Goal: Task Accomplishment & Management: Use online tool/utility

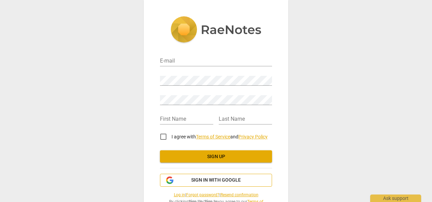
click at [222, 180] on span "Sign in with Google" at bounding box center [216, 180] width 50 height 7
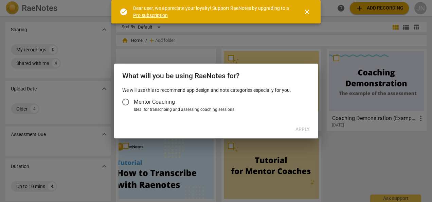
drag, startPoint x: 311, startPoint y: 11, endPoint x: 262, endPoint y: 61, distance: 69.7
click at [310, 11] on span "close" at bounding box center [307, 12] width 8 height 8
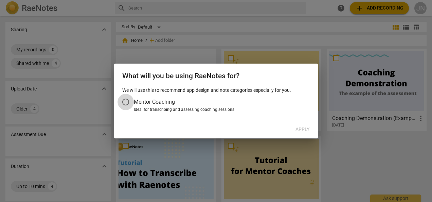
click at [127, 103] on input "Mentor Coaching" at bounding box center [126, 102] width 16 height 16
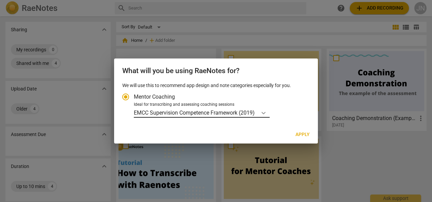
click at [265, 114] on icon "Account type" at bounding box center [264, 113] width 4 height 2
click at [0, 0] on input "Ideal for transcribing and assessing coaching sessions EMCC Supervision Compete…" at bounding box center [0, 0] width 0 height 0
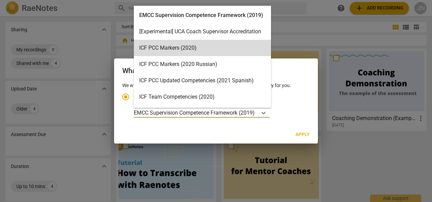
click at [314, 70] on div "What will you be using RaeNotes for?" at bounding box center [216, 69] width 204 height 23
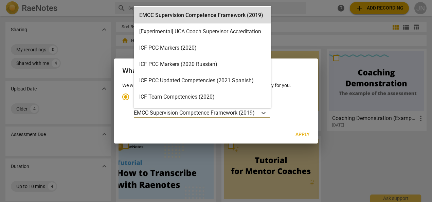
click at [171, 114] on p "EMCC Supervision Competence Framework (2019)" at bounding box center [194, 113] width 121 height 8
click at [0, 0] on input "Ideal for transcribing and assessing coaching sessions 15 results available. Us…" at bounding box center [0, 0] width 0 height 0
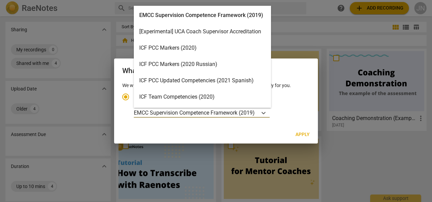
click at [197, 15] on div "EMCC Supervision Competence Framework (2019)" at bounding box center [202, 15] width 137 height 16
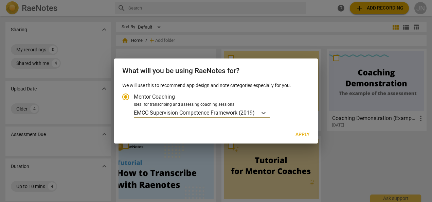
click at [301, 135] on span "Apply" at bounding box center [303, 134] width 14 height 7
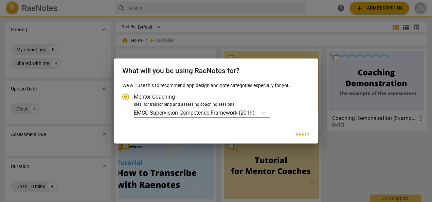
radio input "false"
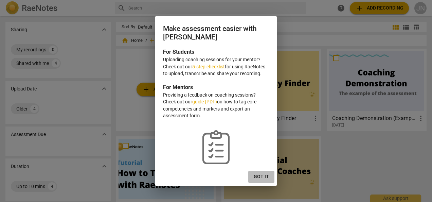
click at [262, 174] on span "Got it" at bounding box center [261, 176] width 15 height 7
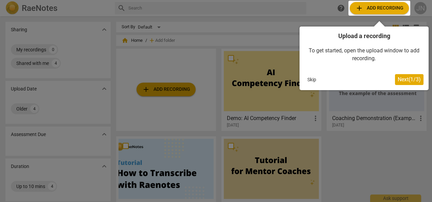
click at [411, 81] on span "Next ( 1 / 3 )" at bounding box center [409, 79] width 23 height 6
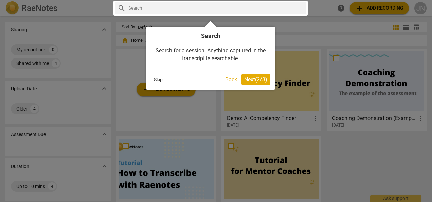
click at [256, 80] on span "Next ( 2 / 3 )" at bounding box center [255, 79] width 23 height 6
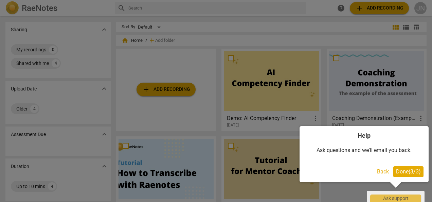
click at [408, 168] on span "Done ( 3 / 3 )" at bounding box center [408, 171] width 25 height 6
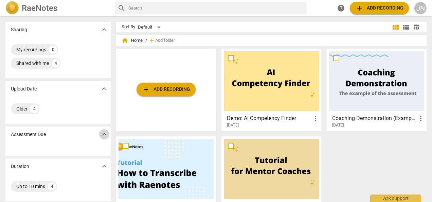
click at [100, 136] on span "expand_more" at bounding box center [104, 134] width 8 height 8
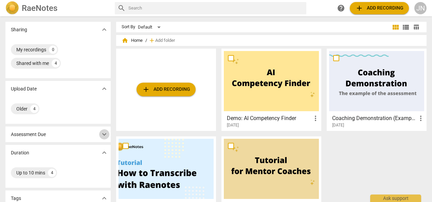
click at [100, 136] on span "expand_more" at bounding box center [104, 134] width 8 height 8
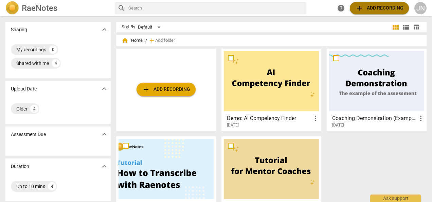
click at [370, 9] on span "add Add recording" at bounding box center [380, 8] width 48 height 8
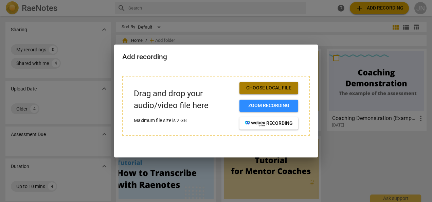
click at [272, 87] on span "Choose local file" at bounding box center [269, 88] width 48 height 7
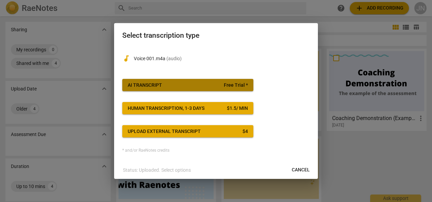
click at [176, 87] on span "AI Transcript Free Trial *" at bounding box center [188, 85] width 120 height 7
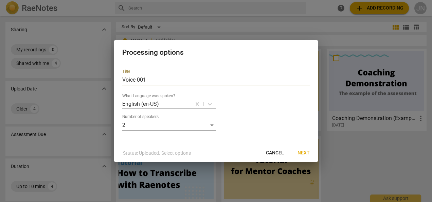
click at [148, 82] on input "Voice 001" at bounding box center [216, 79] width 188 height 11
type input "V"
type input "[PERSON_NAME] Coaching session"
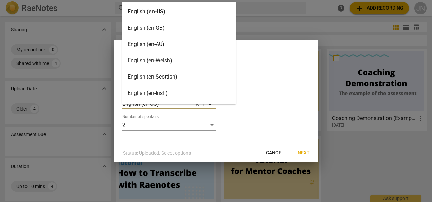
click at [208, 0] on body "RaeNotes search help add Add recording JN Sharing expand_more My recordings 0 S…" at bounding box center [216, 0] width 432 height 0
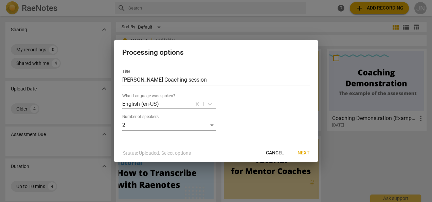
click at [258, 110] on div "Title Jane Nzau Coaching session What Language was spoken? English (en-US) Numb…" at bounding box center [216, 97] width 188 height 67
click at [301, 152] on span "Next" at bounding box center [304, 153] width 12 height 7
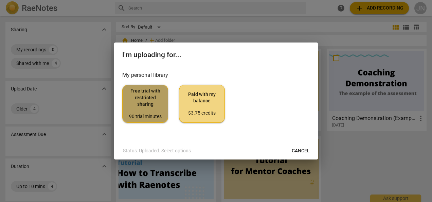
click at [146, 107] on span "Free trial with restricted sharing 90 trial minutes" at bounding box center [145, 104] width 34 height 32
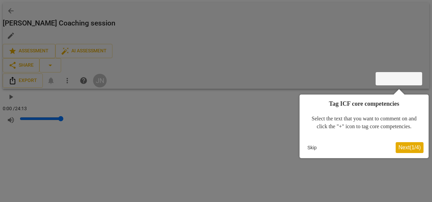
click at [407, 150] on span "Next ( 1 / 4 )" at bounding box center [410, 147] width 22 height 6
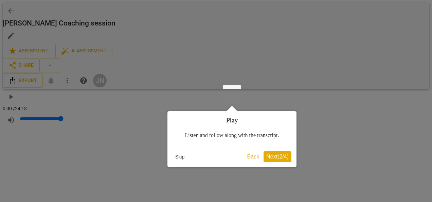
click at [271, 156] on span "Next ( 2 / 4 )" at bounding box center [277, 157] width 22 height 6
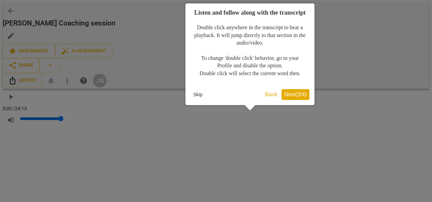
click at [295, 97] on span "Next ( 3 / 4 )" at bounding box center [295, 94] width 22 height 6
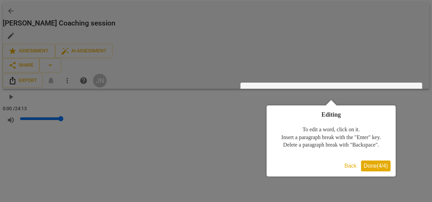
click at [375, 167] on span "Done ( 4 / 4 )" at bounding box center [376, 166] width 24 height 6
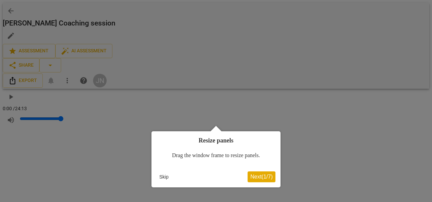
click at [344, 108] on div at bounding box center [216, 101] width 432 height 202
click at [266, 176] on span "Next ( 1 / 7 )" at bounding box center [262, 177] width 22 height 6
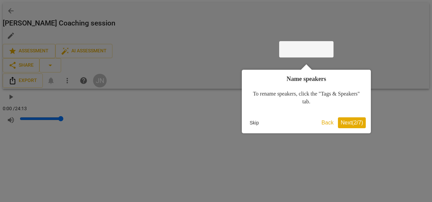
click at [254, 123] on button "Skip" at bounding box center [254, 123] width 15 height 10
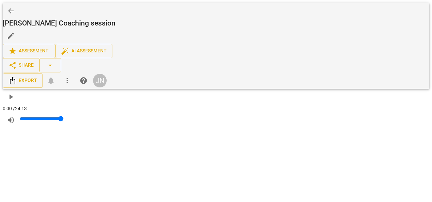
click at [13, 93] on span "play_arrow" at bounding box center [11, 97] width 8 height 8
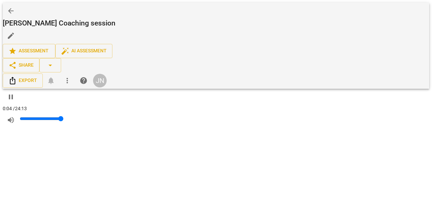
type input "8"
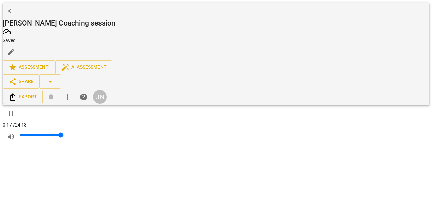
scroll to position [77, 0]
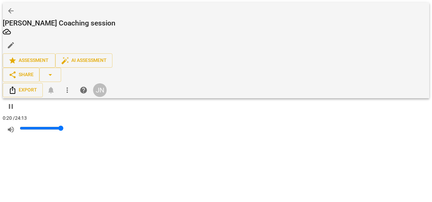
type input "22"
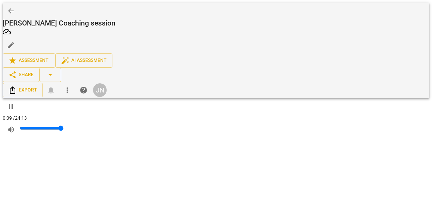
drag, startPoint x: 78, startPoint y: 27, endPoint x: 84, endPoint y: 26, distance: 5.5
click at [64, 125] on input "range" at bounding box center [42, 127] width 44 height 5
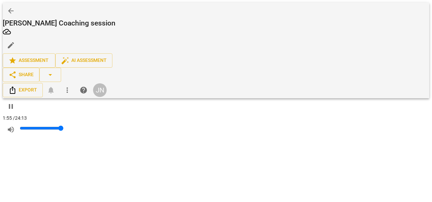
click at [12, 102] on span "pause" at bounding box center [11, 106] width 8 height 8
click at [9, 102] on span "play_arrow" at bounding box center [11, 106] width 8 height 8
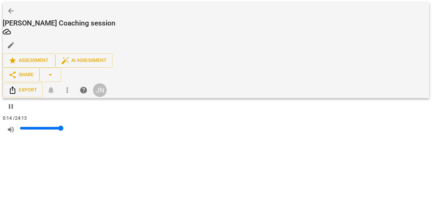
scroll to position [27, 0]
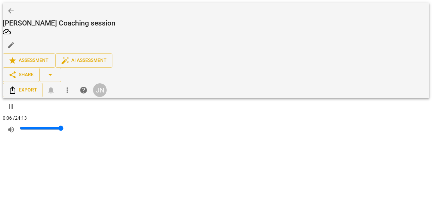
type input "7"
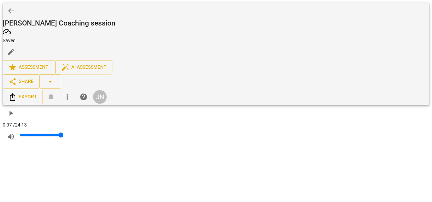
scroll to position [163, 0]
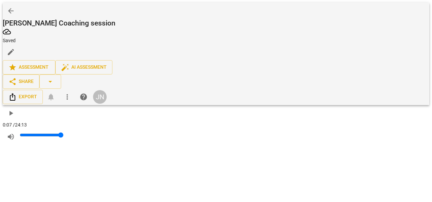
drag, startPoint x: 272, startPoint y: 126, endPoint x: 243, endPoint y: 128, distance: 28.3
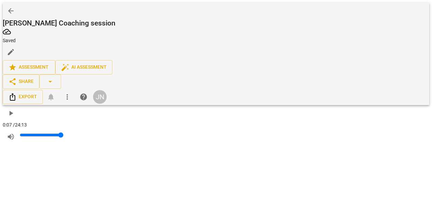
scroll to position [571, 0]
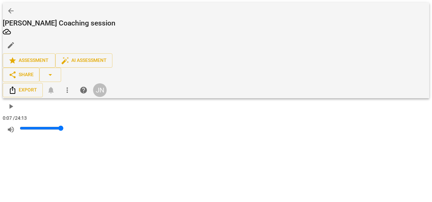
drag, startPoint x: 285, startPoint y: 115, endPoint x: 274, endPoint y: 116, distance: 10.7
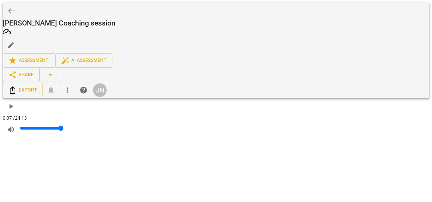
scroll to position [775, 0]
drag, startPoint x: 299, startPoint y: 97, endPoint x: 286, endPoint y: 95, distance: 13.3
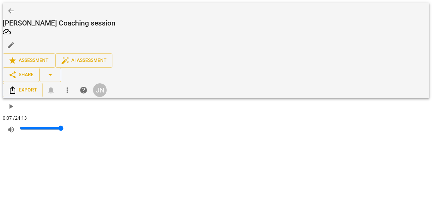
scroll to position [877, 0]
drag, startPoint x: 299, startPoint y: 143, endPoint x: 287, endPoint y: 145, distance: 12.7
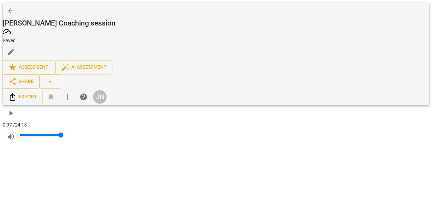
scroll to position [945, 0]
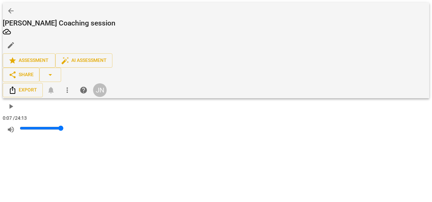
drag, startPoint x: 413, startPoint y: 145, endPoint x: 407, endPoint y: 146, distance: 6.1
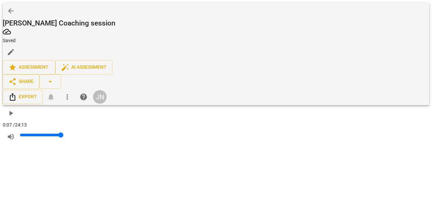
scroll to position [979, 0]
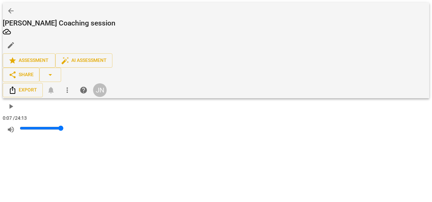
drag, startPoint x: 298, startPoint y: 133, endPoint x: 277, endPoint y: 132, distance: 21.1
drag, startPoint x: 421, startPoint y: 130, endPoint x: 410, endPoint y: 128, distance: 10.7
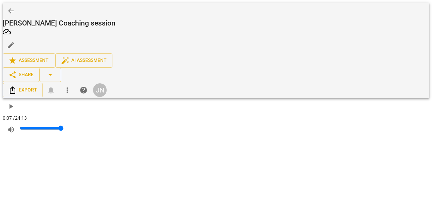
drag, startPoint x: 418, startPoint y: 129, endPoint x: 409, endPoint y: 131, distance: 9.3
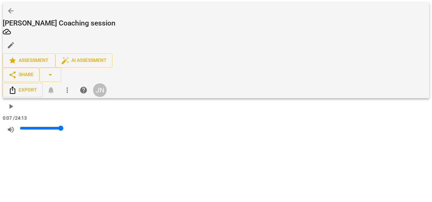
drag, startPoint x: 301, startPoint y: 122, endPoint x: 280, endPoint y: 122, distance: 20.7
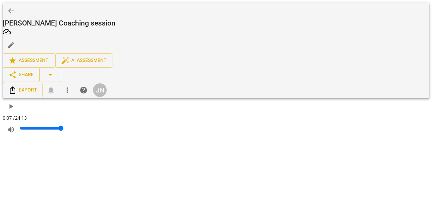
drag, startPoint x: 361, startPoint y: 124, endPoint x: 350, endPoint y: 127, distance: 11.0
drag, startPoint x: 318, startPoint y: 121, endPoint x: 313, endPoint y: 123, distance: 5.3
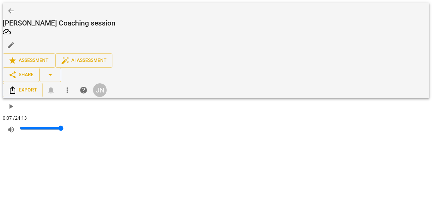
drag, startPoint x: 359, startPoint y: 134, endPoint x: 352, endPoint y: 135, distance: 6.8
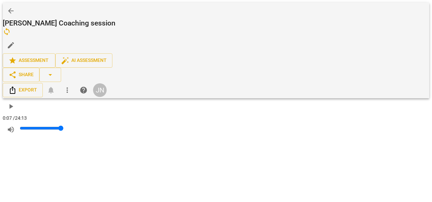
drag, startPoint x: 297, startPoint y: 111, endPoint x: 287, endPoint y: 114, distance: 10.4
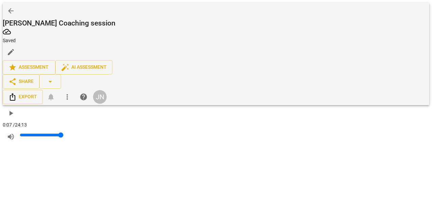
drag, startPoint x: 293, startPoint y: 121, endPoint x: 288, endPoint y: 121, distance: 4.8
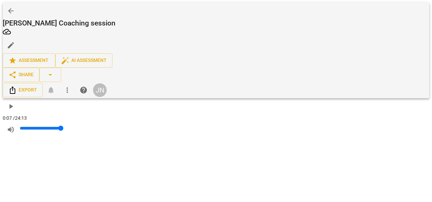
drag, startPoint x: 324, startPoint y: 124, endPoint x: 312, endPoint y: 124, distance: 11.6
drag, startPoint x: 349, startPoint y: 122, endPoint x: 337, endPoint y: 123, distance: 12.3
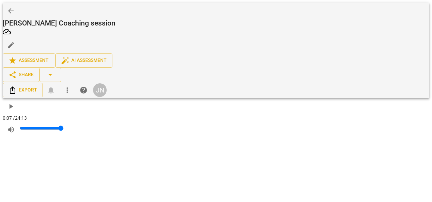
scroll to position [1625, 0]
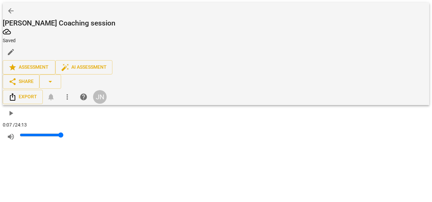
drag, startPoint x: 278, startPoint y: 155, endPoint x: 270, endPoint y: 114, distance: 41.6
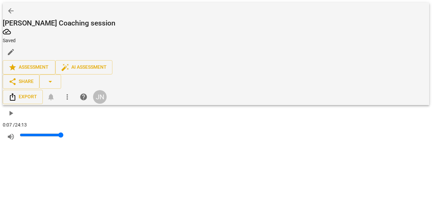
scroll to position [1659, 0]
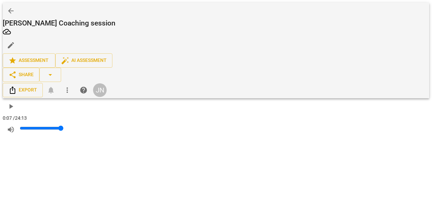
drag, startPoint x: 266, startPoint y: 105, endPoint x: 261, endPoint y: 105, distance: 5.1
drag, startPoint x: 365, startPoint y: 103, endPoint x: 353, endPoint y: 101, distance: 11.7
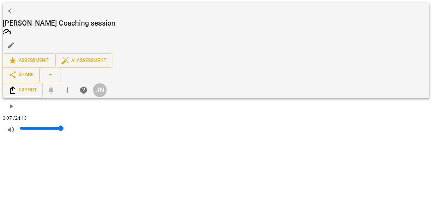
drag, startPoint x: 390, startPoint y: 118, endPoint x: 375, endPoint y: 119, distance: 15.4
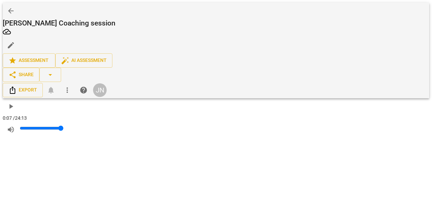
drag, startPoint x: 360, startPoint y: 132, endPoint x: 322, endPoint y: 130, distance: 38.5
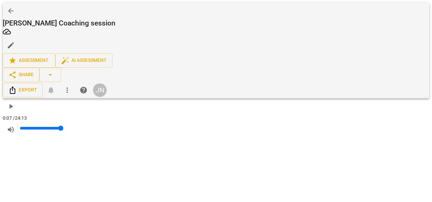
drag, startPoint x: 292, startPoint y: 145, endPoint x: 284, endPoint y: 145, distance: 8.2
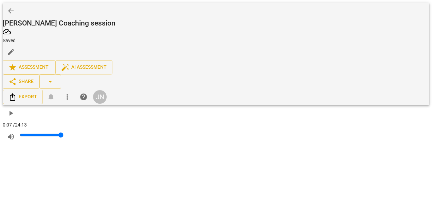
scroll to position [1727, 0]
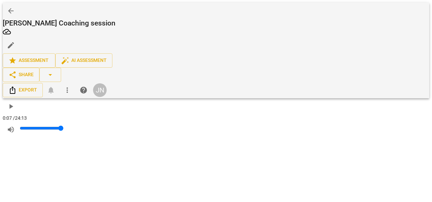
scroll to position [2033, 0]
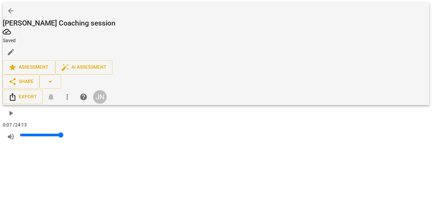
scroll to position [2101, 0]
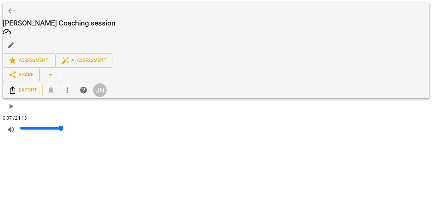
drag, startPoint x: 278, startPoint y: 135, endPoint x: 258, endPoint y: 135, distance: 20.1
drag, startPoint x: 342, startPoint y: 151, endPoint x: 314, endPoint y: 149, distance: 28.3
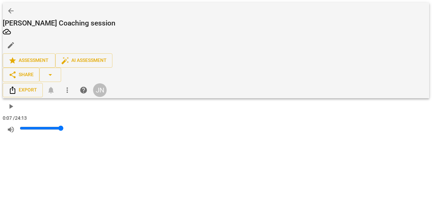
drag, startPoint x: 411, startPoint y: 155, endPoint x: 401, endPoint y: 154, distance: 10.0
drag, startPoint x: 411, startPoint y: 156, endPoint x: 393, endPoint y: 154, distance: 18.1
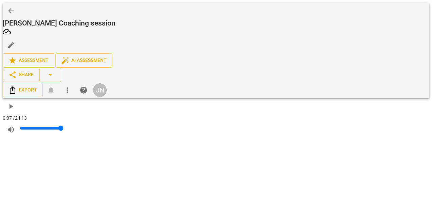
drag, startPoint x: 292, startPoint y: 170, endPoint x: 269, endPoint y: 168, distance: 23.5
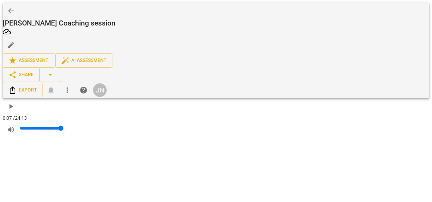
drag, startPoint x: 324, startPoint y: 92, endPoint x: 267, endPoint y: 89, distance: 56.9
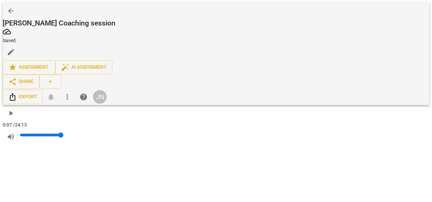
drag, startPoint x: 339, startPoint y: 100, endPoint x: 332, endPoint y: 100, distance: 7.5
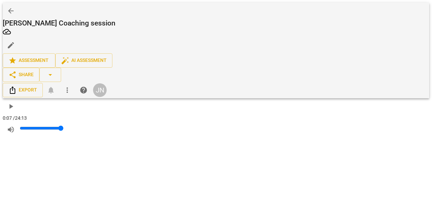
drag, startPoint x: 368, startPoint y: 91, endPoint x: 362, endPoint y: 91, distance: 6.2
drag, startPoint x: 389, startPoint y: 113, endPoint x: 335, endPoint y: 111, distance: 54.1
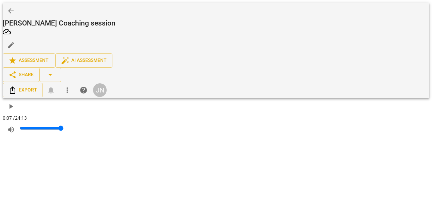
scroll to position [2440, 0]
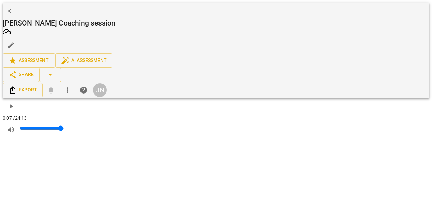
scroll to position [2508, 0]
drag, startPoint x: 415, startPoint y: 131, endPoint x: 391, endPoint y: 132, distance: 23.8
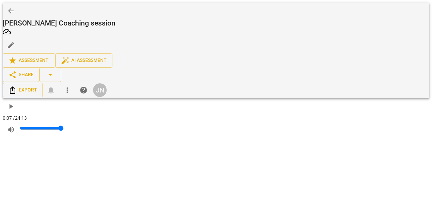
drag, startPoint x: 358, startPoint y: 98, endPoint x: 333, endPoint y: 99, distance: 24.5
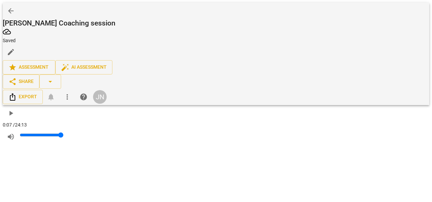
scroll to position [2678, 0]
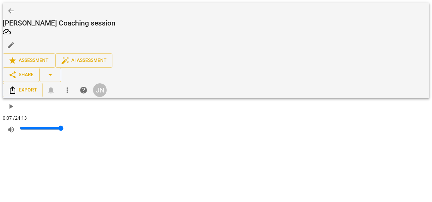
drag, startPoint x: 362, startPoint y: 97, endPoint x: 345, endPoint y: 98, distance: 17.7
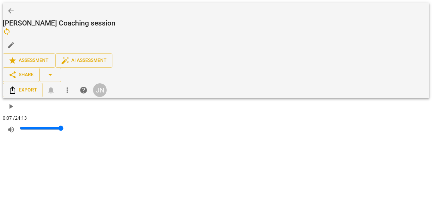
scroll to position [2848, 0]
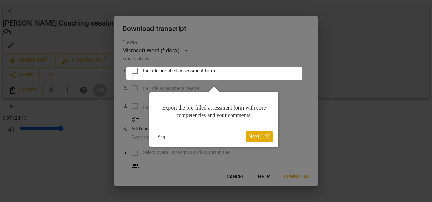
click at [262, 137] on span "Next ( 1 / 2 )" at bounding box center [259, 137] width 22 height 6
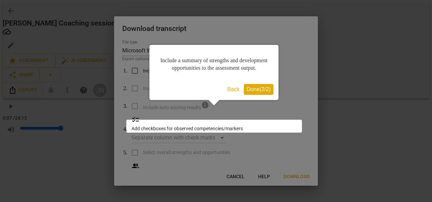
click at [258, 92] on span "Done ( 2 / 2 )" at bounding box center [259, 89] width 24 height 6
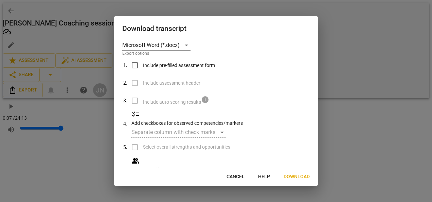
scroll to position [0, 0]
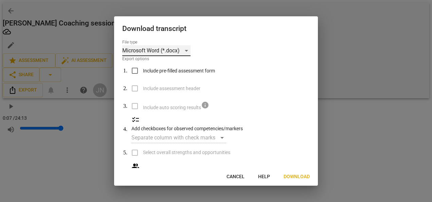
click at [188, 50] on div "Microsoft Word (*.docx)" at bounding box center [156, 50] width 68 height 11
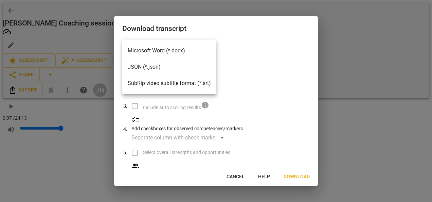
click at [187, 49] on li "Microsoft Word (*.docx)" at bounding box center [169, 50] width 94 height 16
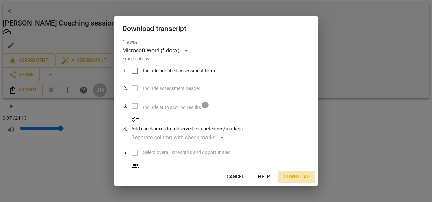
click at [303, 176] on span "Download" at bounding box center [297, 176] width 26 height 7
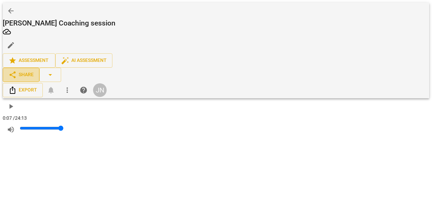
click at [34, 71] on span "share Share" at bounding box center [20, 75] width 25 height 8
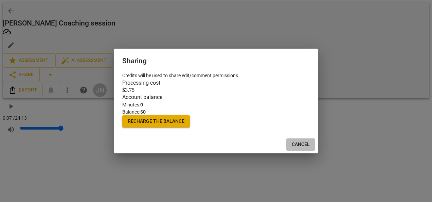
click at [299, 148] on span "Cancel" at bounding box center [301, 144] width 18 height 7
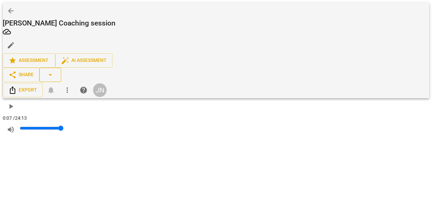
click at [54, 71] on span "arrow_drop_down" at bounding box center [50, 75] width 8 height 8
type input "0"
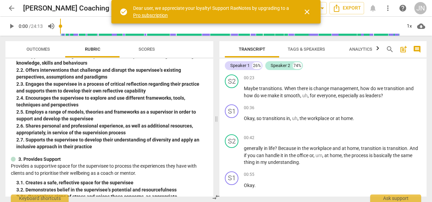
scroll to position [272, 0]
